Goal: Task Accomplishment & Management: Use online tool/utility

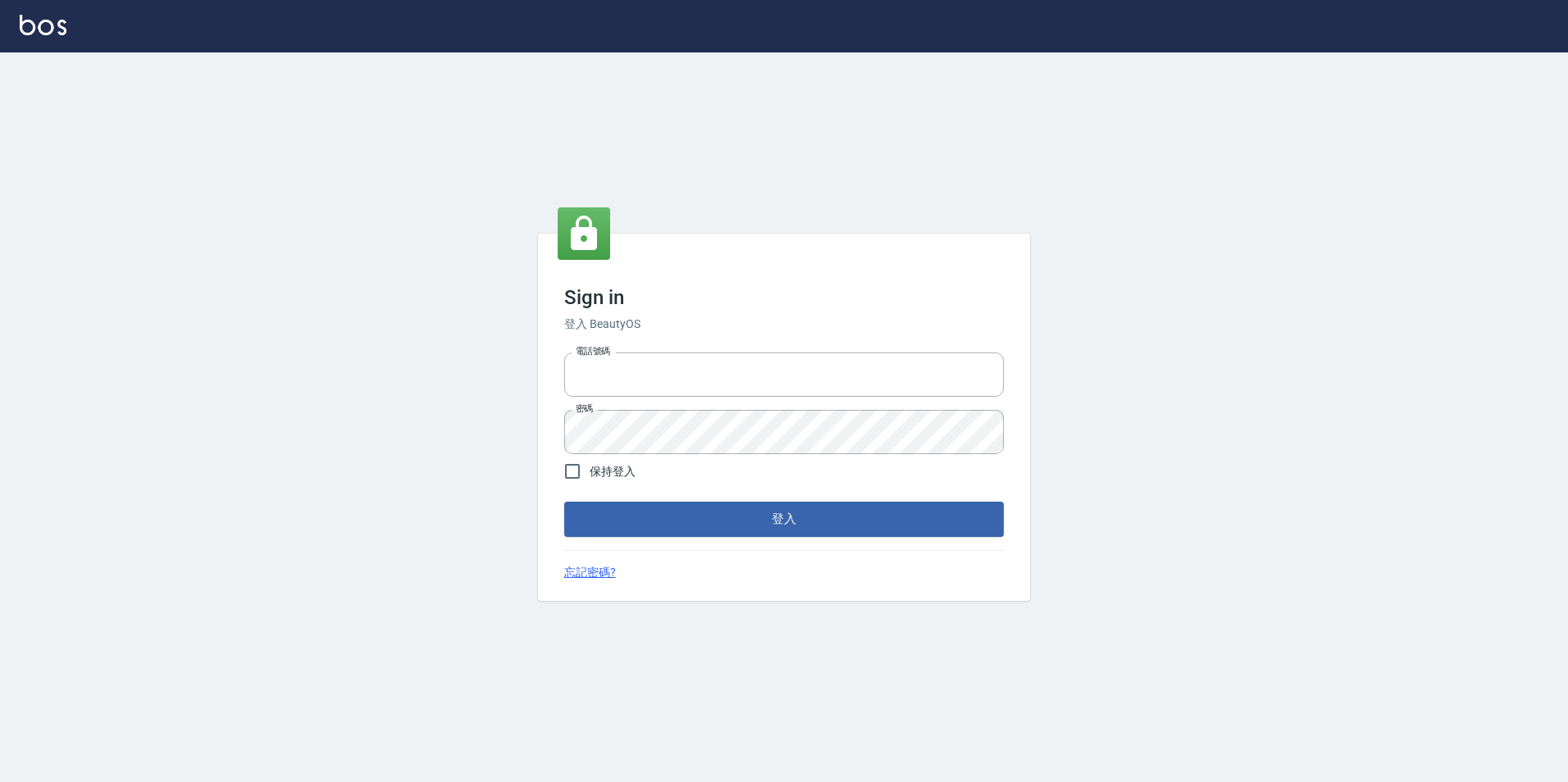
type input "0422269797"
click at [819, 549] on div "Sign in 登入 BeautyOS 電話號碼 [PHONE_NUMBER] 電話號碼 密碼 密碼 保持登入 登入 忘記密碼?" at bounding box center [784, 417] width 492 height 367
click at [826, 530] on button "登入" at bounding box center [784, 519] width 440 height 35
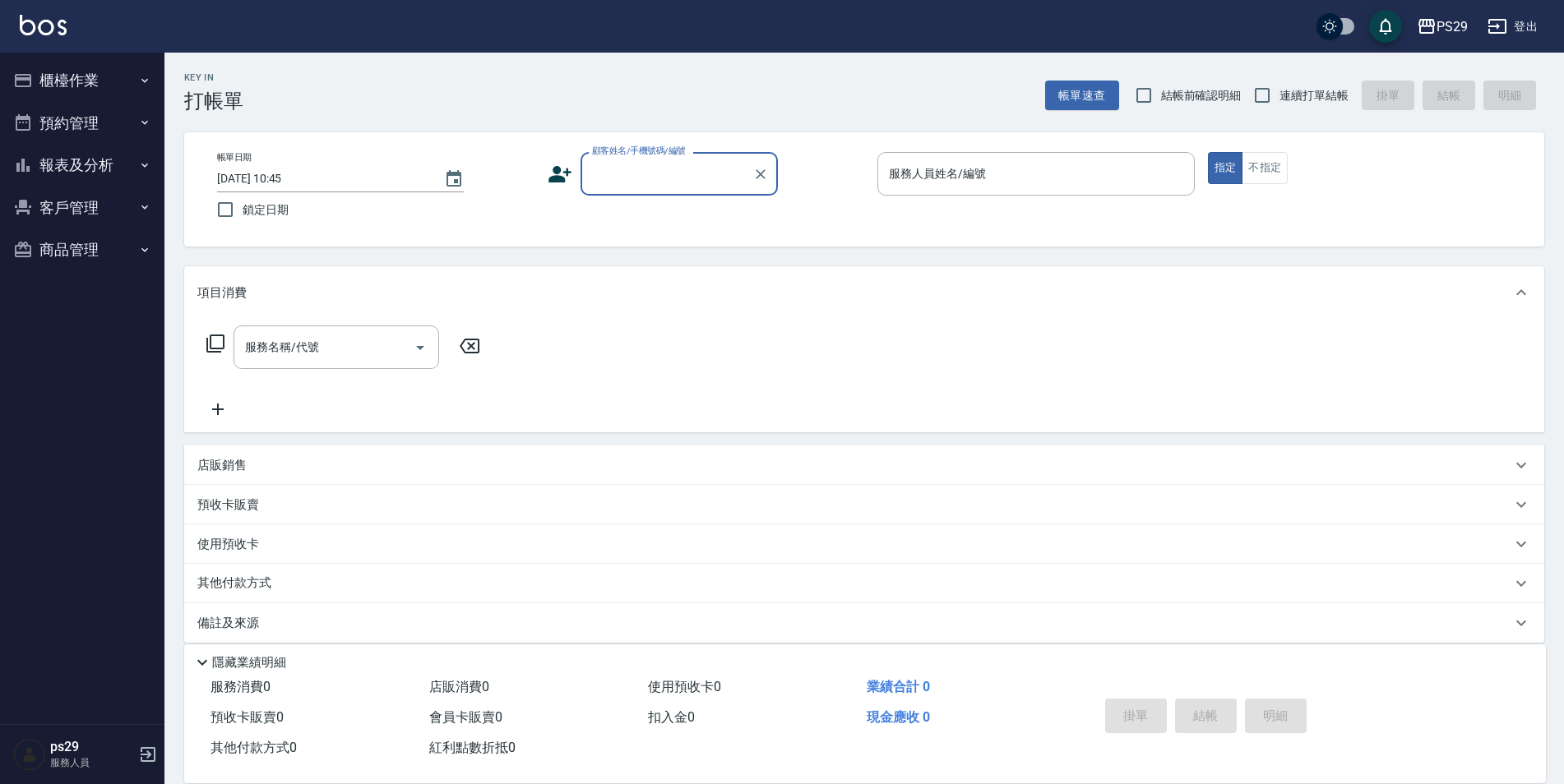
click at [57, 35] on img at bounding box center [44, 26] width 47 height 21
click at [53, 28] on img at bounding box center [44, 26] width 47 height 21
